Goal: Communication & Community: Connect with others

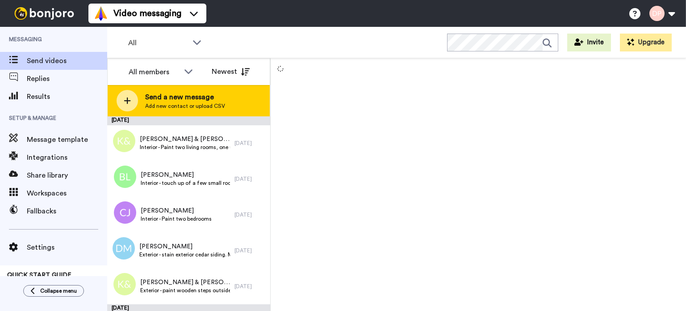
click at [185, 94] on span "Send a new message" at bounding box center [185, 97] width 80 height 11
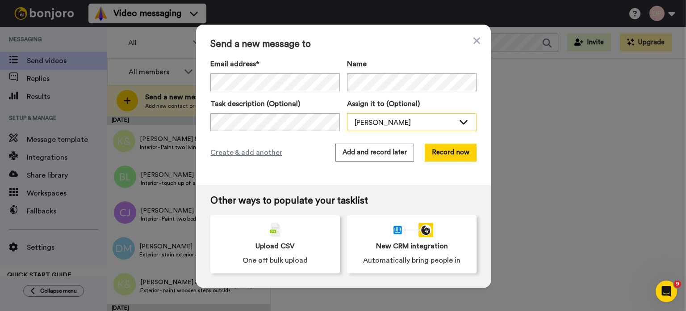
click at [395, 121] on div "[PERSON_NAME]" at bounding box center [405, 122] width 100 height 11
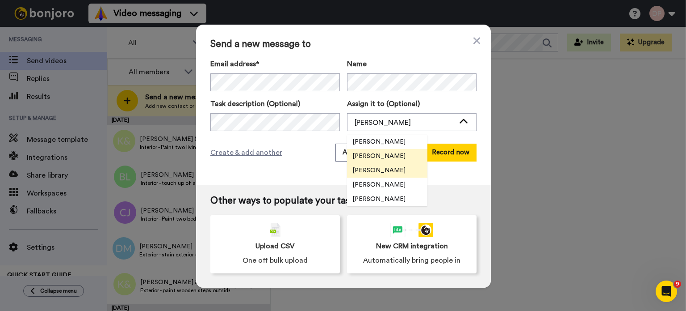
click at [379, 170] on span "[PERSON_NAME]" at bounding box center [379, 170] width 64 height 9
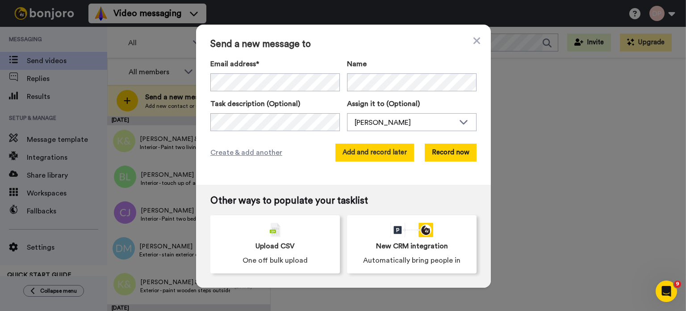
click at [372, 152] on button "Add and record later" at bounding box center [375, 152] width 79 height 18
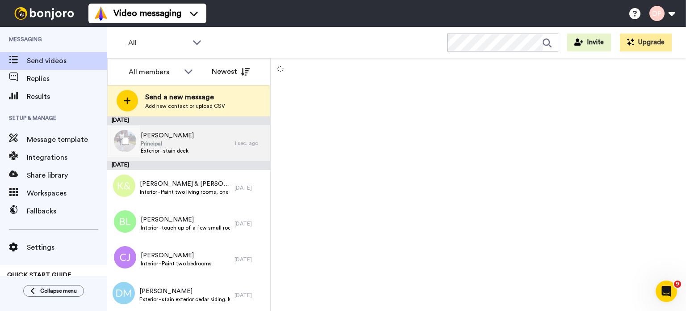
click at [176, 138] on span "Josh Puckett" at bounding box center [167, 135] width 53 height 9
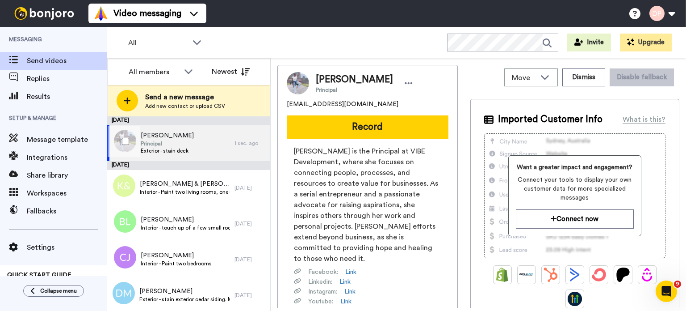
click at [161, 136] on span "Josh Puckett" at bounding box center [167, 135] width 53 height 9
click at [154, 136] on span "Josh Puckett" at bounding box center [167, 135] width 53 height 9
click at [168, 149] on span "Exterior - stain deck" at bounding box center [167, 150] width 53 height 7
click at [185, 70] on icon at bounding box center [189, 71] width 8 height 4
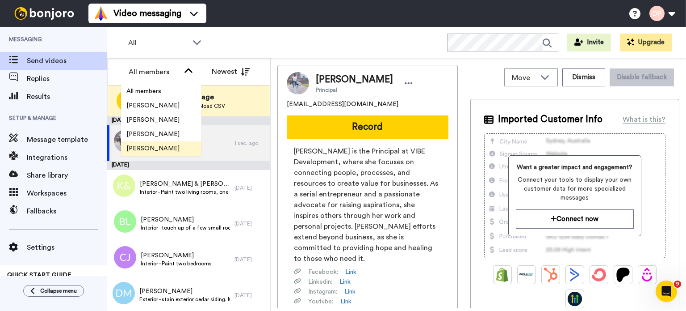
click at [147, 148] on span "[PERSON_NAME]" at bounding box center [153, 148] width 64 height 9
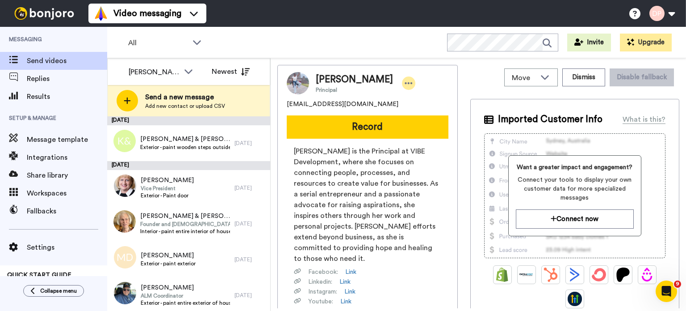
click at [405, 85] on icon at bounding box center [409, 83] width 8 height 9
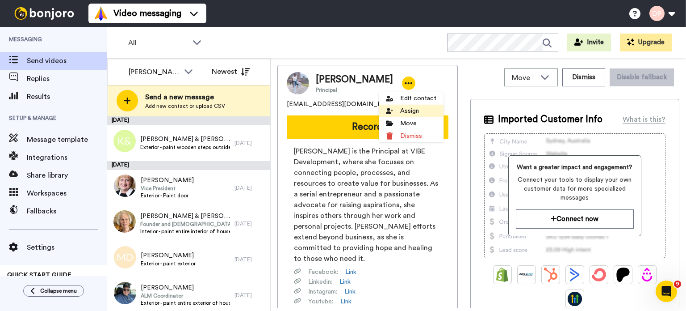
click at [390, 111] on icon at bounding box center [389, 111] width 7 height 6
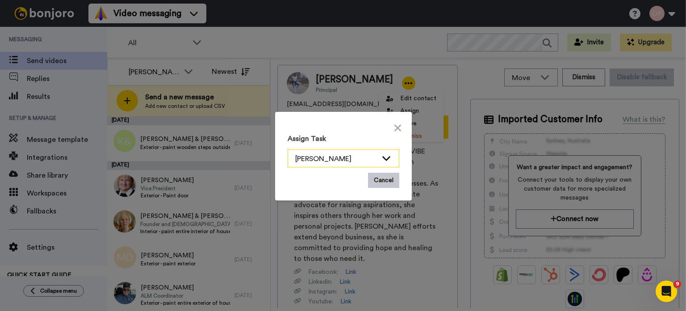
click at [384, 156] on icon at bounding box center [386, 157] width 11 height 9
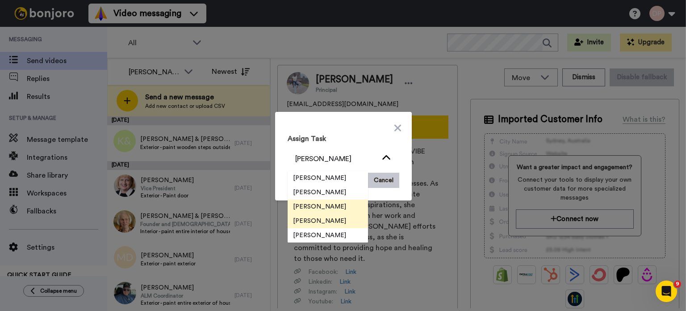
click at [310, 221] on span "[PERSON_NAME]" at bounding box center [320, 220] width 64 height 9
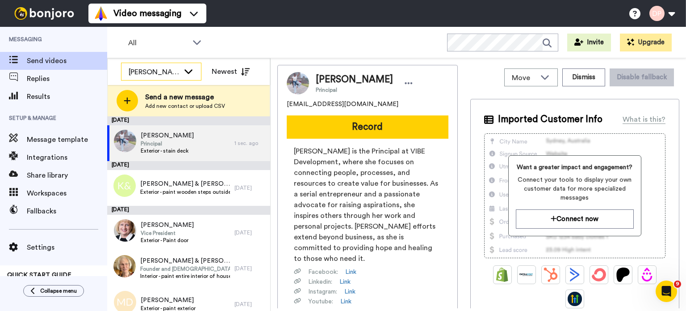
click at [188, 67] on icon at bounding box center [188, 71] width 11 height 9
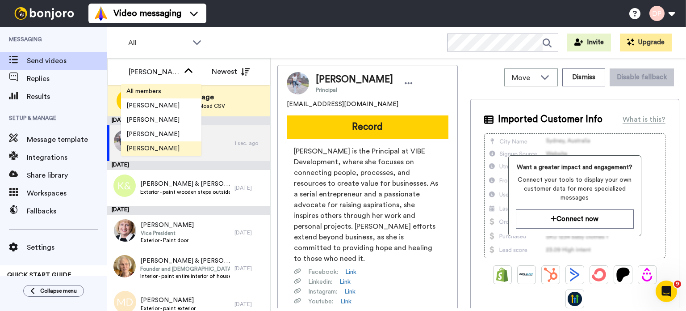
click at [154, 91] on span "All members" at bounding box center [144, 91] width 46 height 9
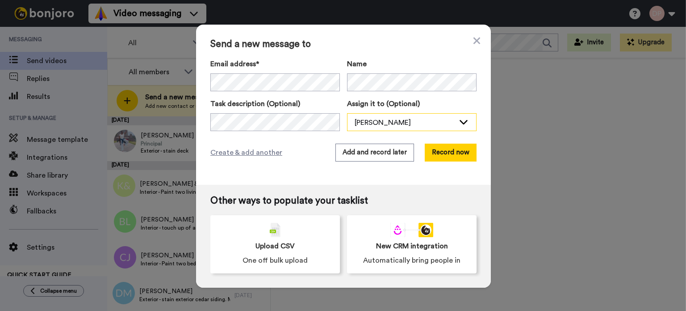
click at [409, 121] on div "[PERSON_NAME]" at bounding box center [405, 122] width 100 height 11
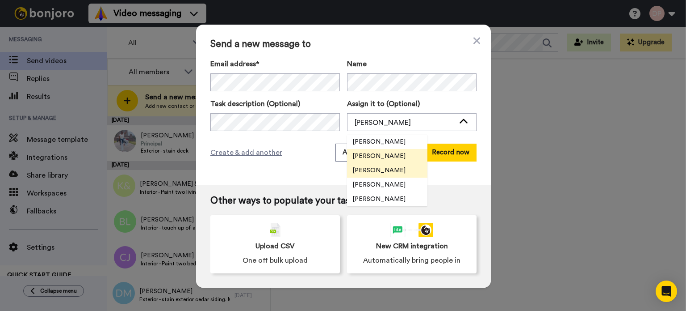
click at [391, 169] on span "[PERSON_NAME]" at bounding box center [379, 170] width 64 height 9
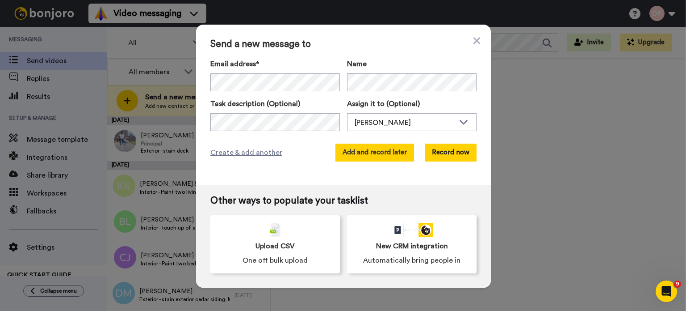
click at [383, 153] on button "Add and record later" at bounding box center [375, 152] width 79 height 18
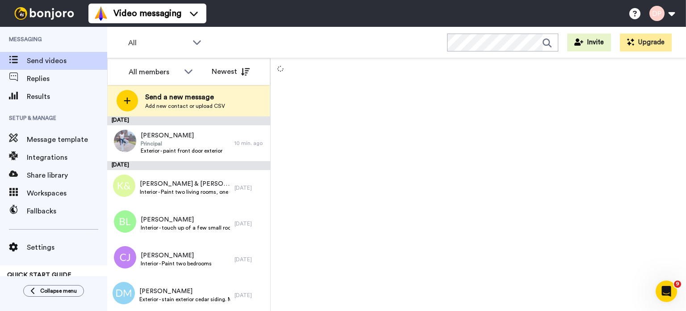
click at [183, 100] on span "Send a new message" at bounding box center [185, 97] width 80 height 11
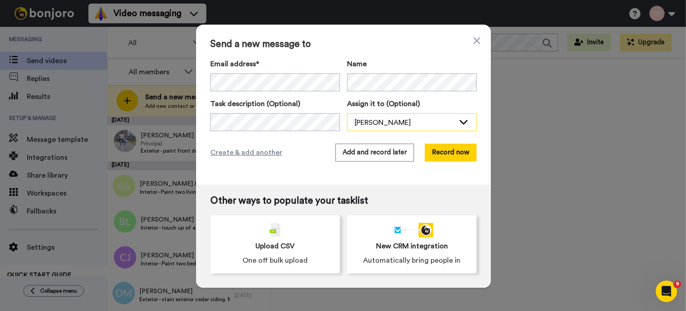
click at [377, 122] on div "[PERSON_NAME]" at bounding box center [405, 122] width 100 height 11
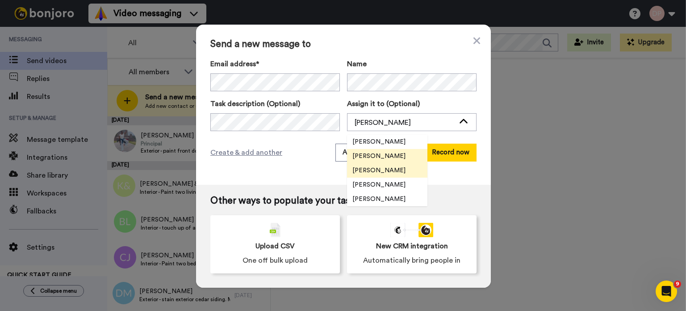
click at [383, 168] on span "[PERSON_NAME]" at bounding box center [379, 170] width 64 height 9
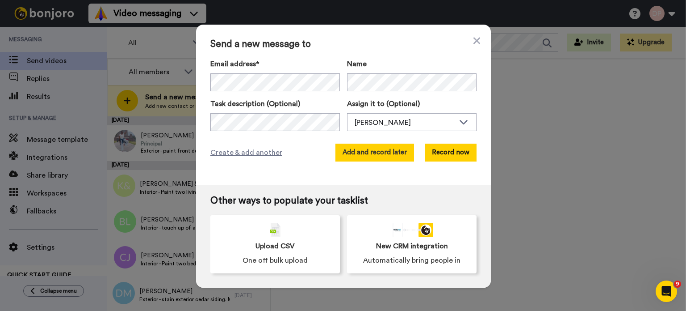
click at [361, 153] on button "Add and record later" at bounding box center [375, 152] width 79 height 18
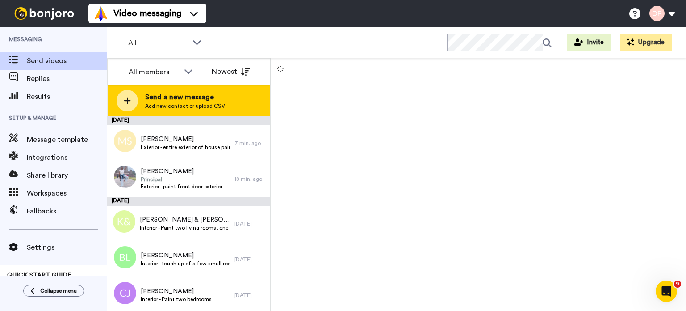
click at [198, 99] on span "Send a new message" at bounding box center [185, 97] width 80 height 11
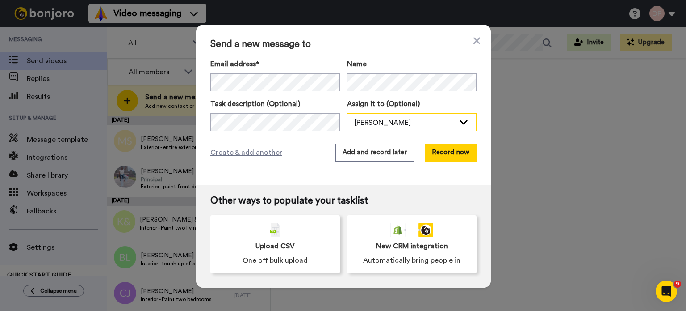
click at [383, 123] on div "[PERSON_NAME]" at bounding box center [405, 122] width 100 height 11
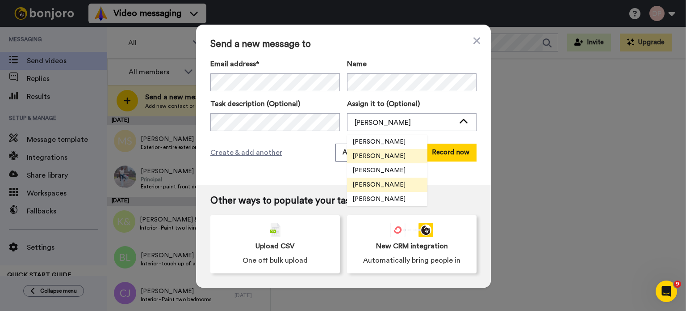
click at [372, 182] on span "[PERSON_NAME]" at bounding box center [379, 184] width 64 height 9
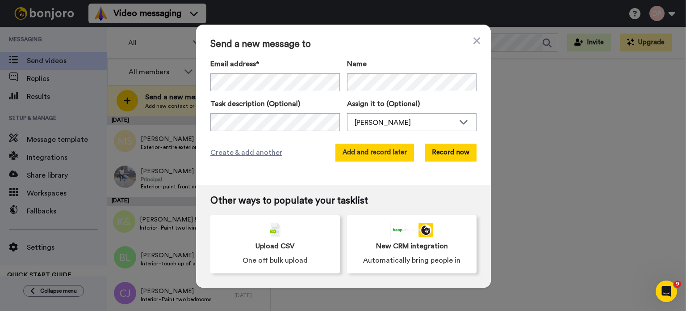
click at [370, 156] on button "Add and record later" at bounding box center [375, 152] width 79 height 18
